Goal: Information Seeking & Learning: Learn about a topic

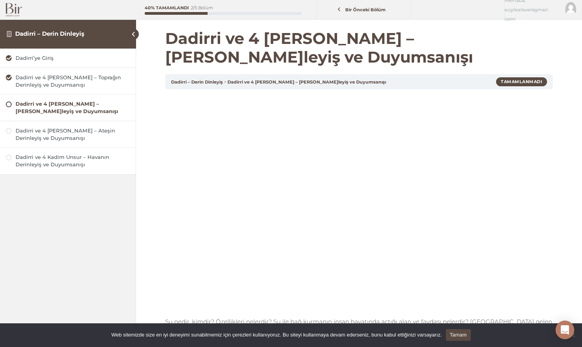
click at [6, 7] on div at bounding box center [68, 9] width 136 height 19
click at [10, 11] on img at bounding box center [14, 10] width 16 height 14
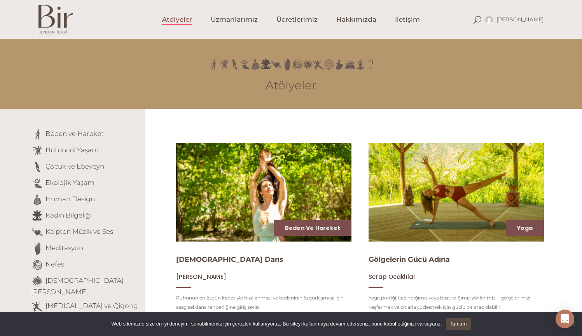
click at [72, 26] on img at bounding box center [55, 19] width 35 height 29
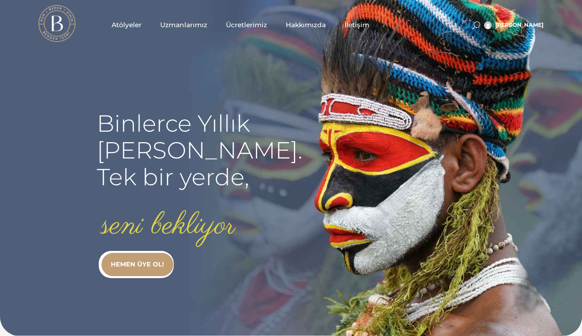
click at [146, 263] on link "HEMEN ÜYE OL!" at bounding box center [137, 264] width 72 height 23
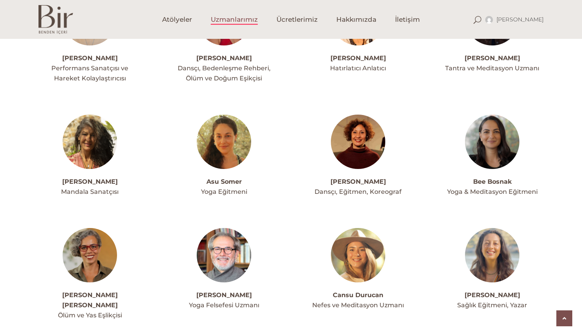
scroll to position [394, 0]
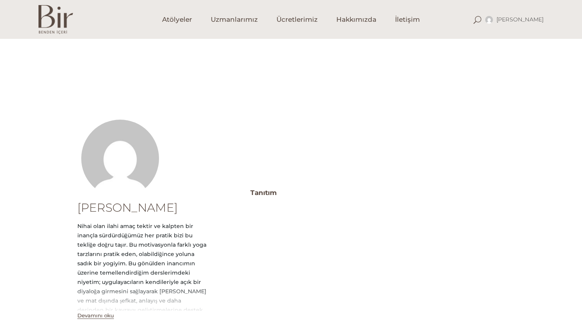
scroll to position [109, 0]
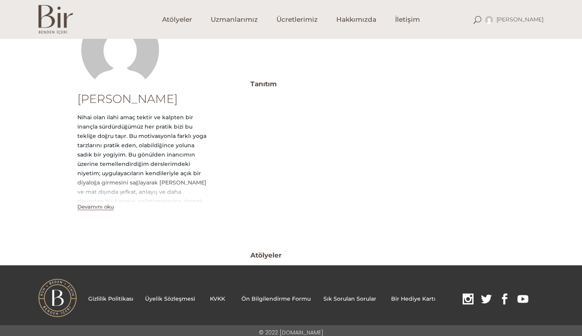
click at [96, 206] on button "Devamını oku" at bounding box center [95, 207] width 37 height 7
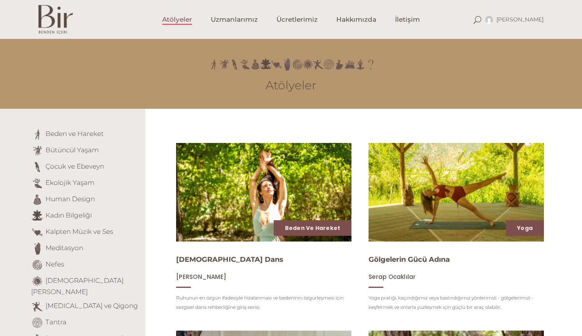
scroll to position [42, 0]
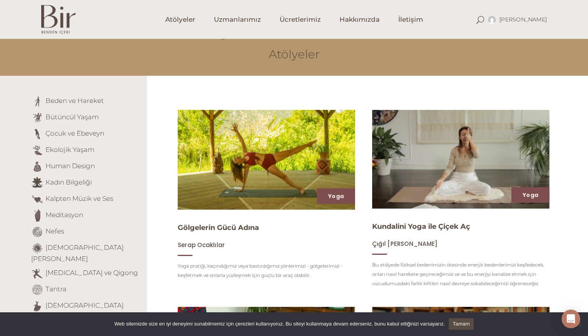
scroll to position [32, 0]
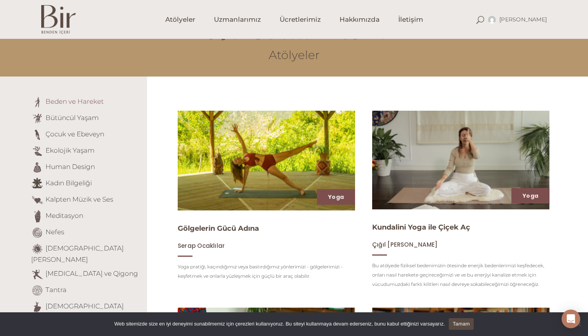
click at [63, 101] on link "Beden ve Hareket" at bounding box center [74, 102] width 58 height 8
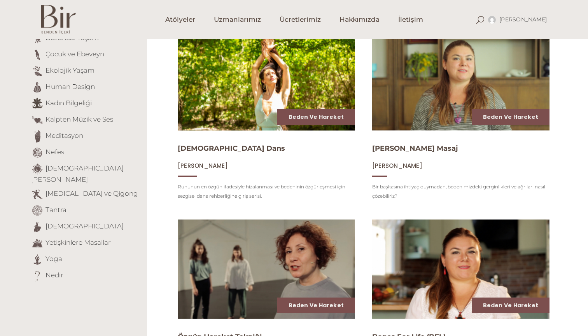
scroll to position [96, 0]
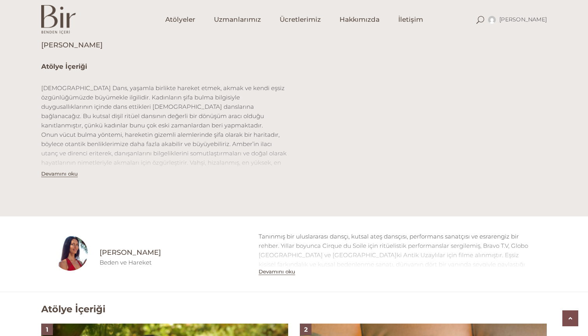
scroll to position [227, 0]
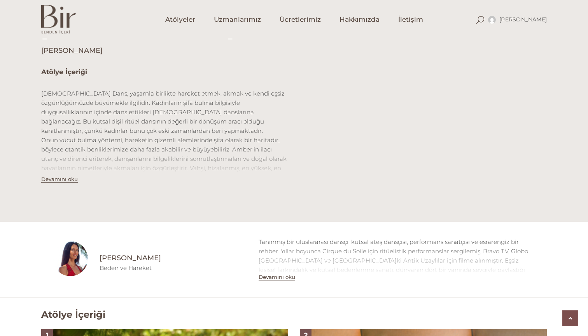
drag, startPoint x: 99, startPoint y: 53, endPoint x: 62, endPoint y: 41, distance: 38.8
click at [57, 44] on div "[DEMOGRAPHIC_DATA] Dans [PERSON_NAME]" at bounding box center [293, 31] width 505 height 50
copy h4 "[PERSON_NAME]"
